Goal: Task Accomplishment & Management: Manage account settings

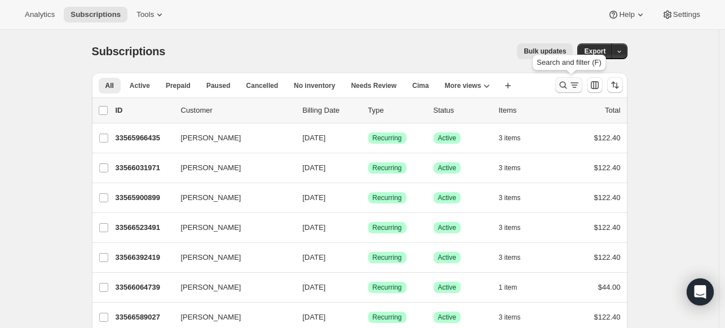
click at [567, 85] on icon "Search and filter results" at bounding box center [562, 85] width 7 height 7
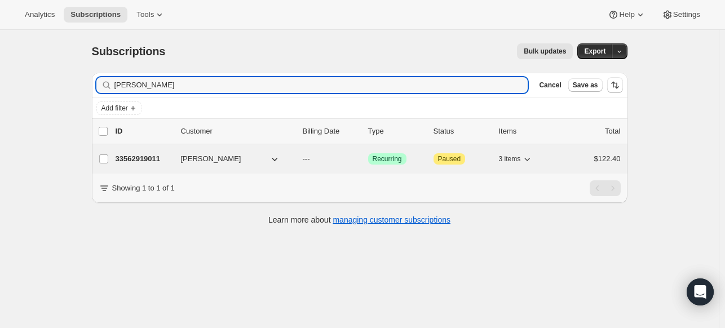
type input "[PERSON_NAME]"
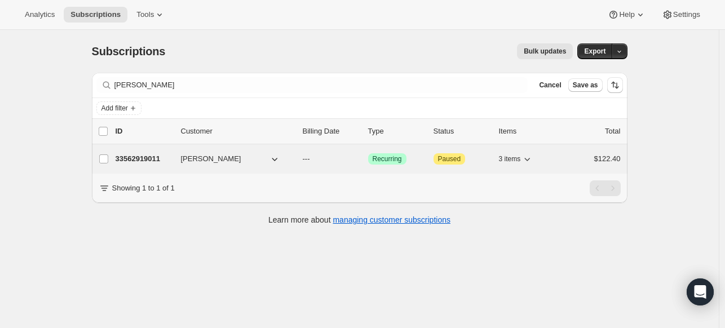
click at [142, 157] on p "33562919011" at bounding box center [144, 158] width 56 height 11
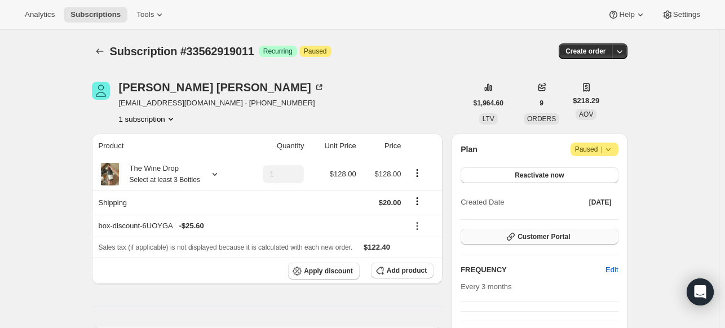
click at [502, 237] on button "Customer Portal" at bounding box center [539, 237] width 157 height 16
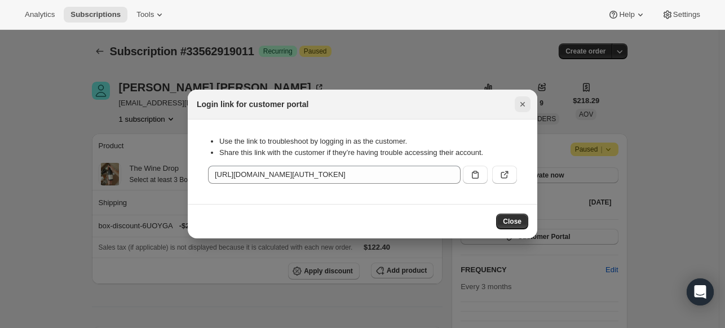
click at [521, 106] on icon "Close" at bounding box center [522, 104] width 5 height 5
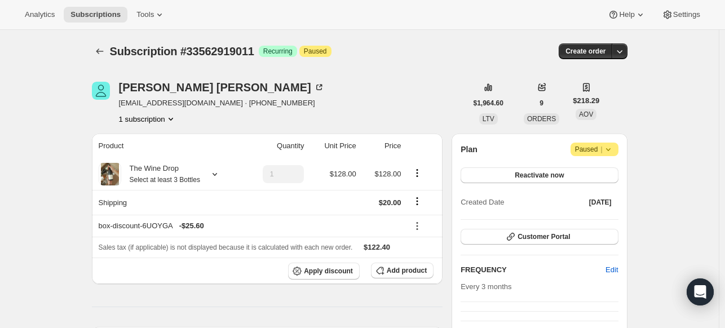
scroll to position [1, 0]
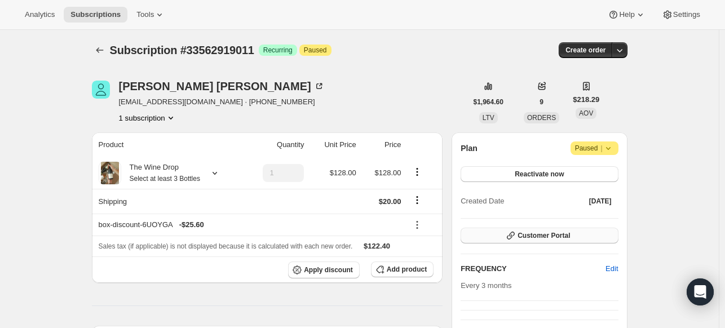
click at [546, 240] on button "Customer Portal" at bounding box center [539, 236] width 157 height 16
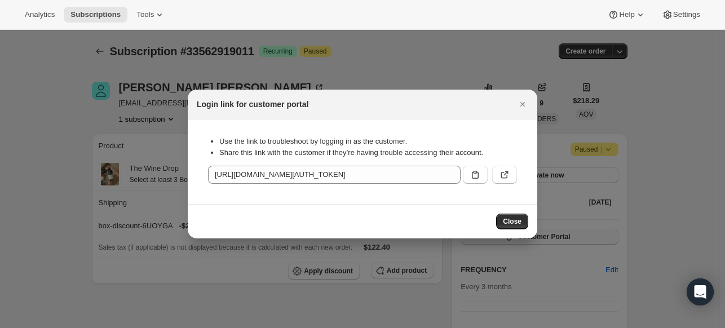
scroll to position [0, 0]
click at [524, 104] on icon "Close" at bounding box center [522, 104] width 11 height 11
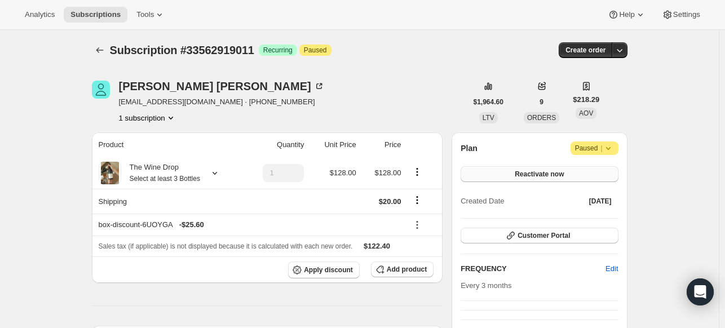
click at [559, 172] on span "Reactivate now" at bounding box center [539, 174] width 49 height 9
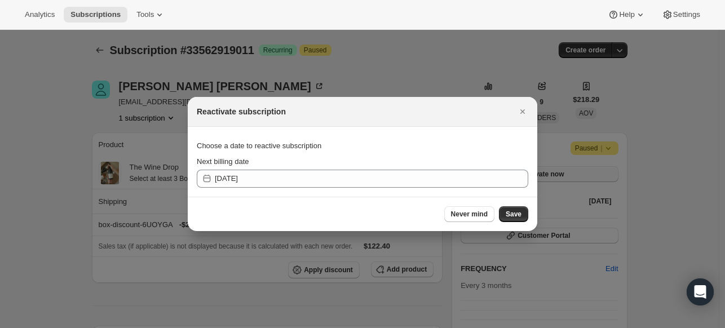
scroll to position [0, 0]
click at [523, 113] on icon "Close" at bounding box center [522, 111] width 5 height 5
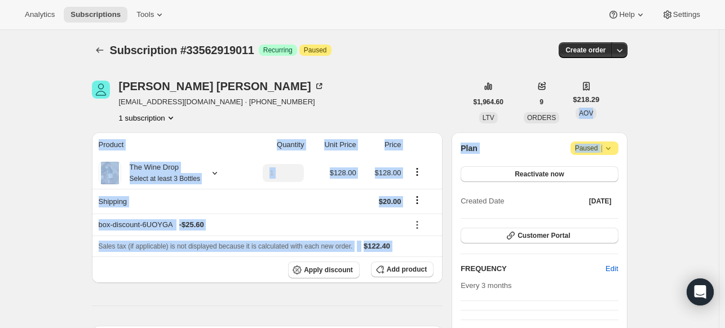
drag, startPoint x: 724, startPoint y: 90, endPoint x: 711, endPoint y: 139, distance: 50.7
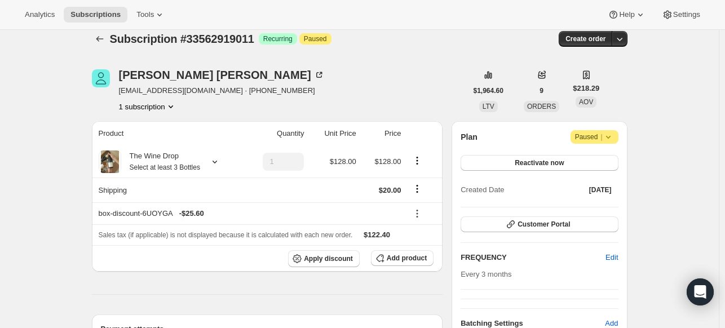
scroll to position [0, 0]
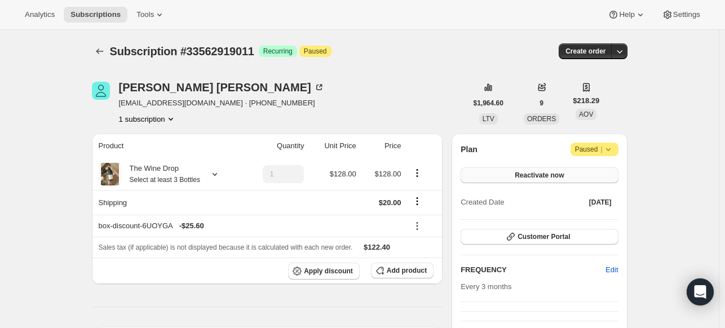
click at [555, 178] on span "Reactivate now" at bounding box center [539, 175] width 49 height 9
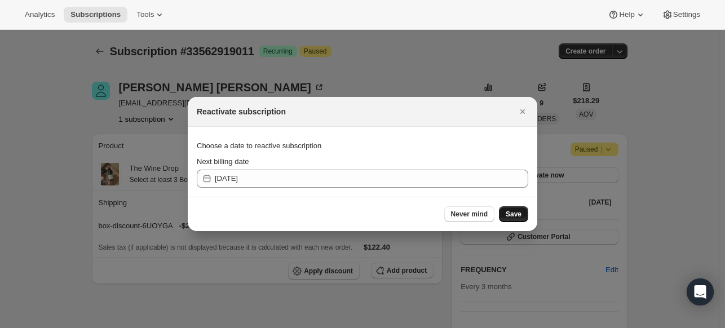
click at [511, 214] on span "Save" at bounding box center [514, 214] width 16 height 9
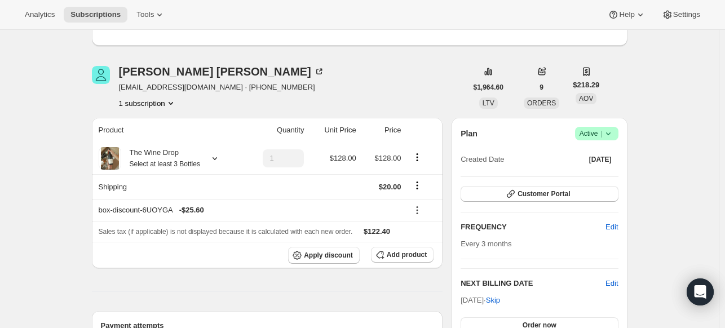
scroll to position [70, 0]
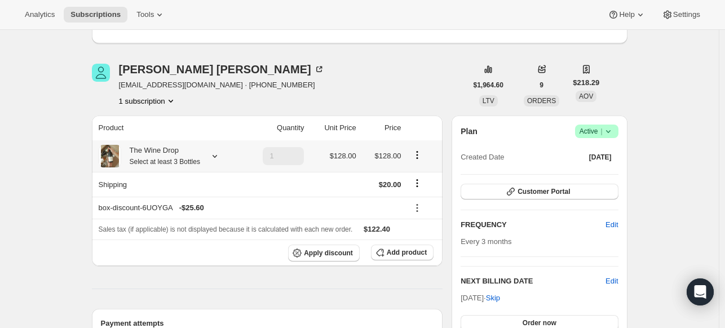
click at [220, 157] on icon at bounding box center [214, 156] width 11 height 11
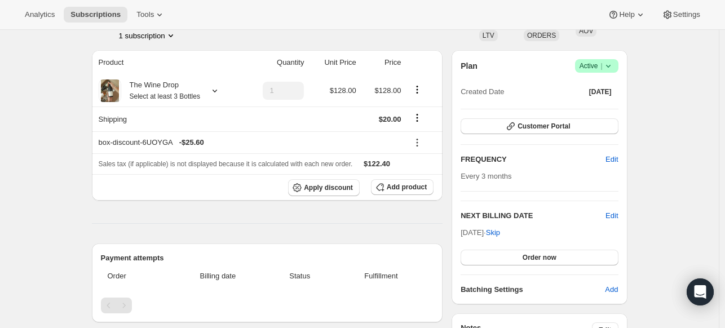
scroll to position [135, 0]
click at [551, 123] on span "Customer Portal" at bounding box center [543, 126] width 52 height 9
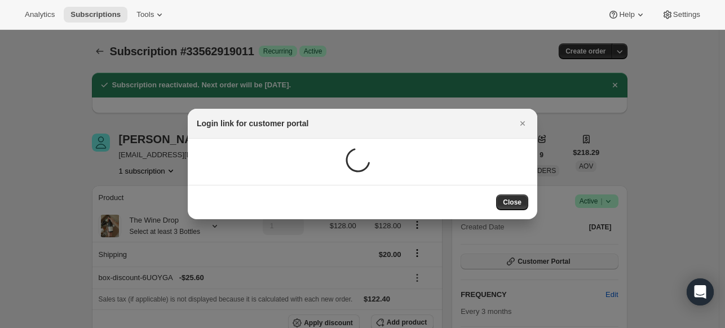
scroll to position [0, 0]
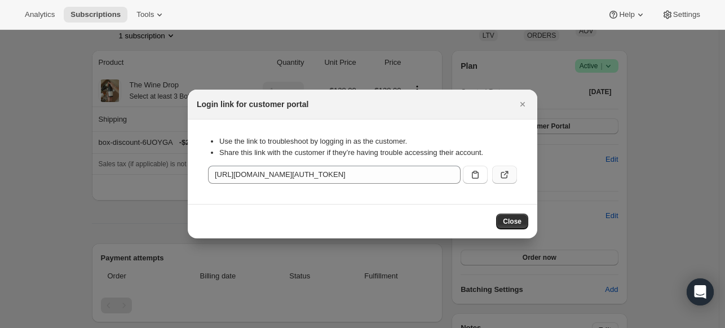
click at [506, 178] on icon ":rg8:" at bounding box center [504, 175] width 7 height 7
click at [477, 176] on icon ":rg8:" at bounding box center [475, 174] width 11 height 11
click at [518, 217] on span "Close" at bounding box center [512, 221] width 19 height 9
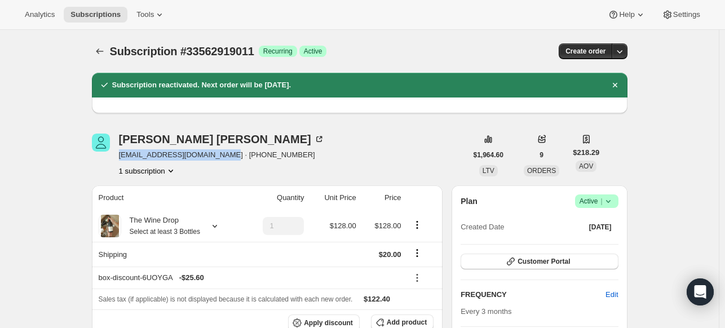
drag, startPoint x: 232, startPoint y: 154, endPoint x: 120, endPoint y: 152, distance: 111.6
click at [120, 152] on div "[PERSON_NAME] [EMAIL_ADDRESS][DOMAIN_NAME] · [PHONE_NUMBER] 1 subscription" at bounding box center [279, 155] width 375 height 43
copy span "[EMAIL_ADDRESS][DOMAIN_NAME]"
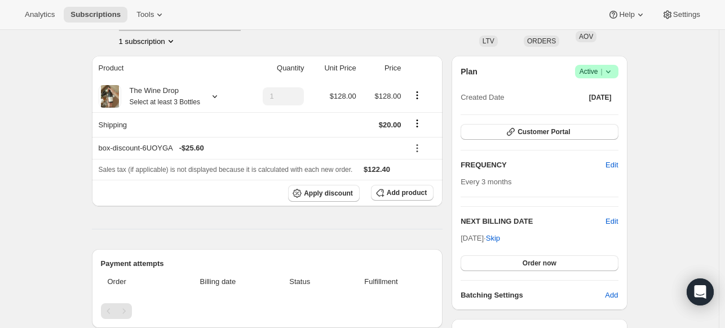
scroll to position [129, 0]
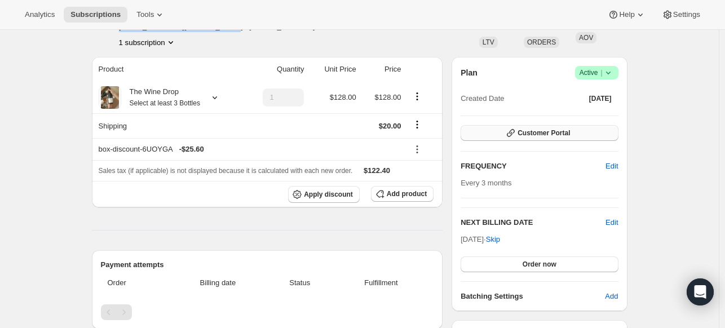
click at [588, 130] on button "Customer Portal" at bounding box center [539, 133] width 157 height 16
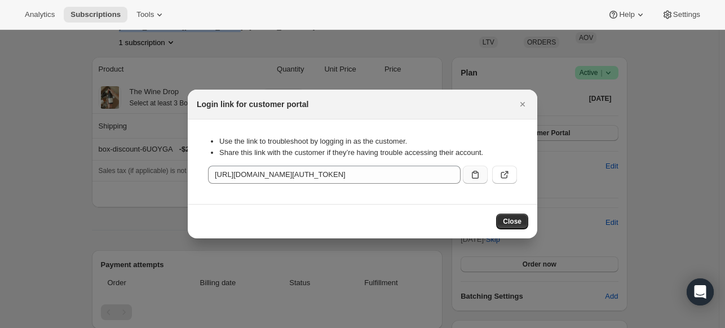
click at [476, 175] on icon ":rg8:" at bounding box center [475, 174] width 11 height 11
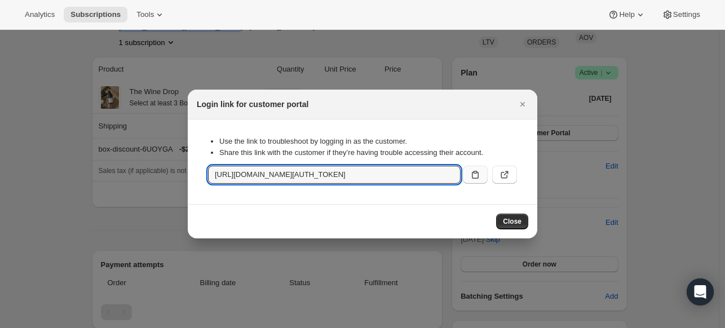
copy span "[EMAIL_ADDRESS][DOMAIN_NAME]"
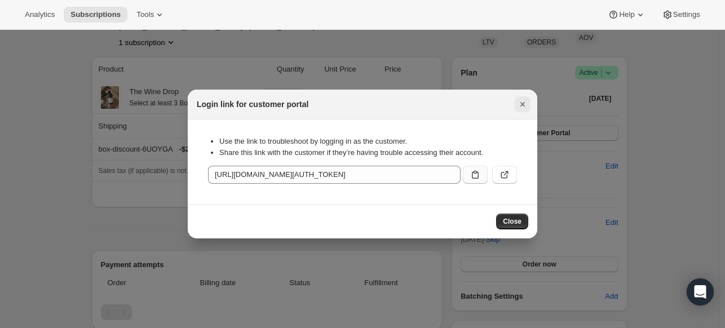
click at [524, 105] on icon "Close" at bounding box center [522, 104] width 11 height 11
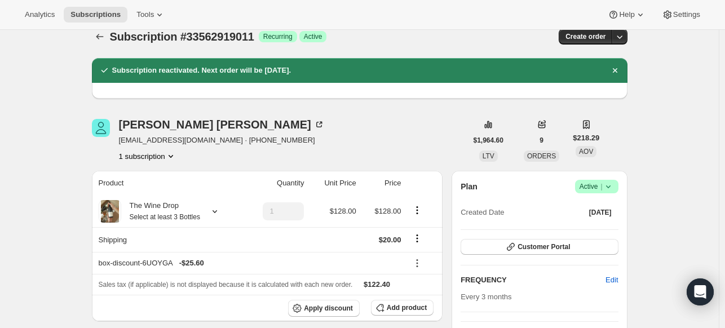
scroll to position [0, 0]
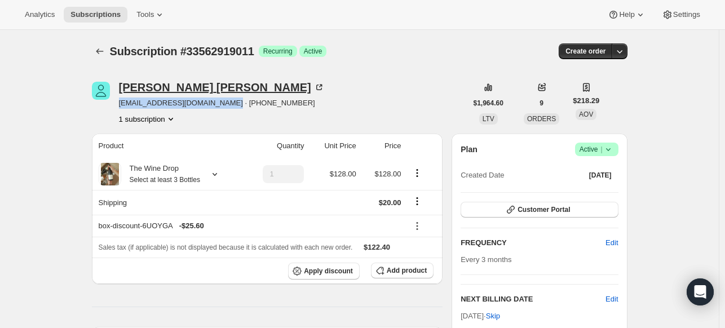
drag, startPoint x: 236, startPoint y: 107, endPoint x: 140, endPoint y: 94, distance: 97.3
click at [140, 94] on div "Martha Barnes marthabarnes2520@gmail.com · +13039050526 1 subscription" at bounding box center [222, 103] width 206 height 43
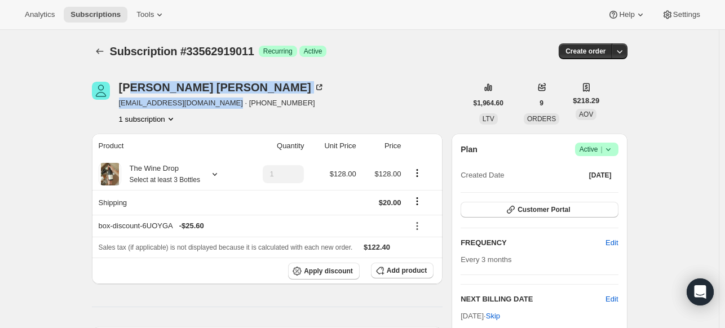
click at [236, 103] on span "marthabarnes2520@gmail.com · +13039050526" at bounding box center [222, 103] width 206 height 11
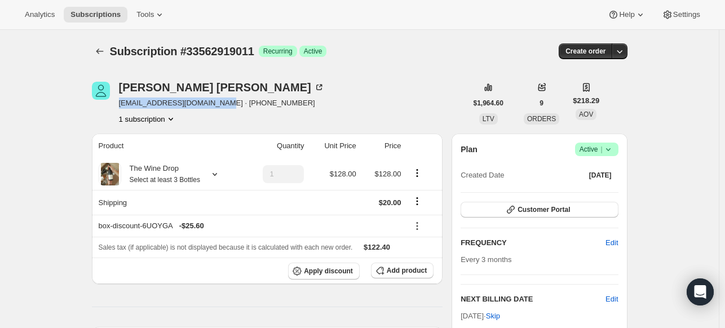
drag, startPoint x: 232, startPoint y: 103, endPoint x: 124, endPoint y: 101, distance: 108.3
click at [124, 101] on span "marthabarnes2520@gmail.com · +13039050526" at bounding box center [222, 103] width 206 height 11
copy span "marthabarnes2520@gmail.com"
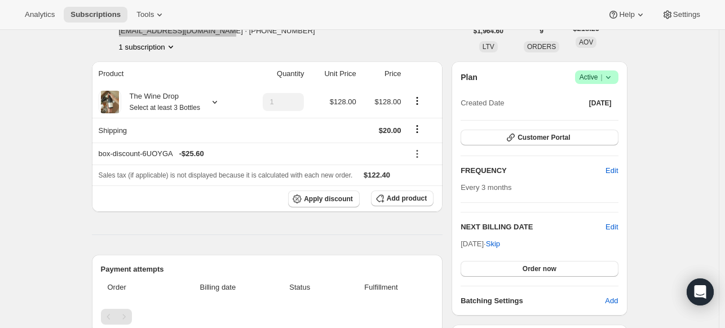
scroll to position [72, 0]
click at [570, 134] on span "Customer Portal" at bounding box center [543, 137] width 52 height 9
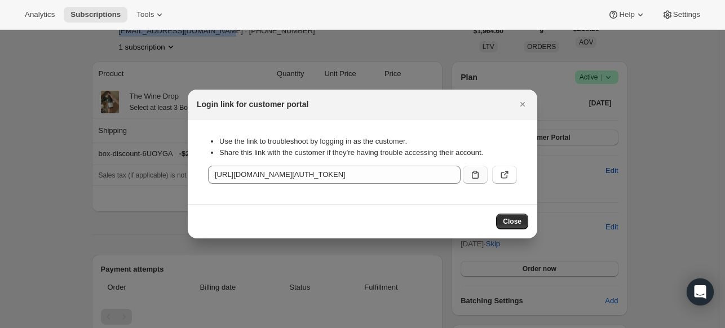
click at [471, 178] on icon ":r1k:" at bounding box center [475, 174] width 11 height 11
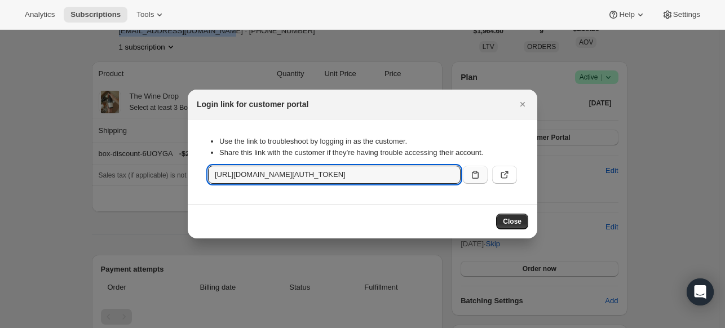
copy span "marthabarnes2520@gmail.com"
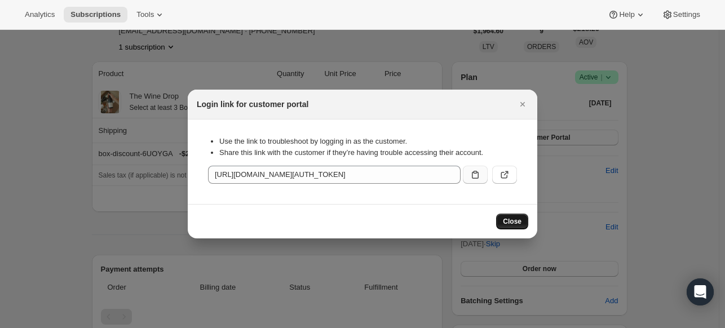
click at [505, 223] on span "Close" at bounding box center [512, 221] width 19 height 9
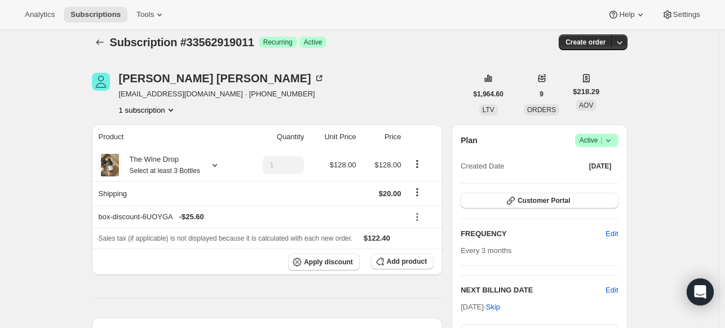
scroll to position [9, 0]
